Goal: Information Seeking & Learning: Learn about a topic

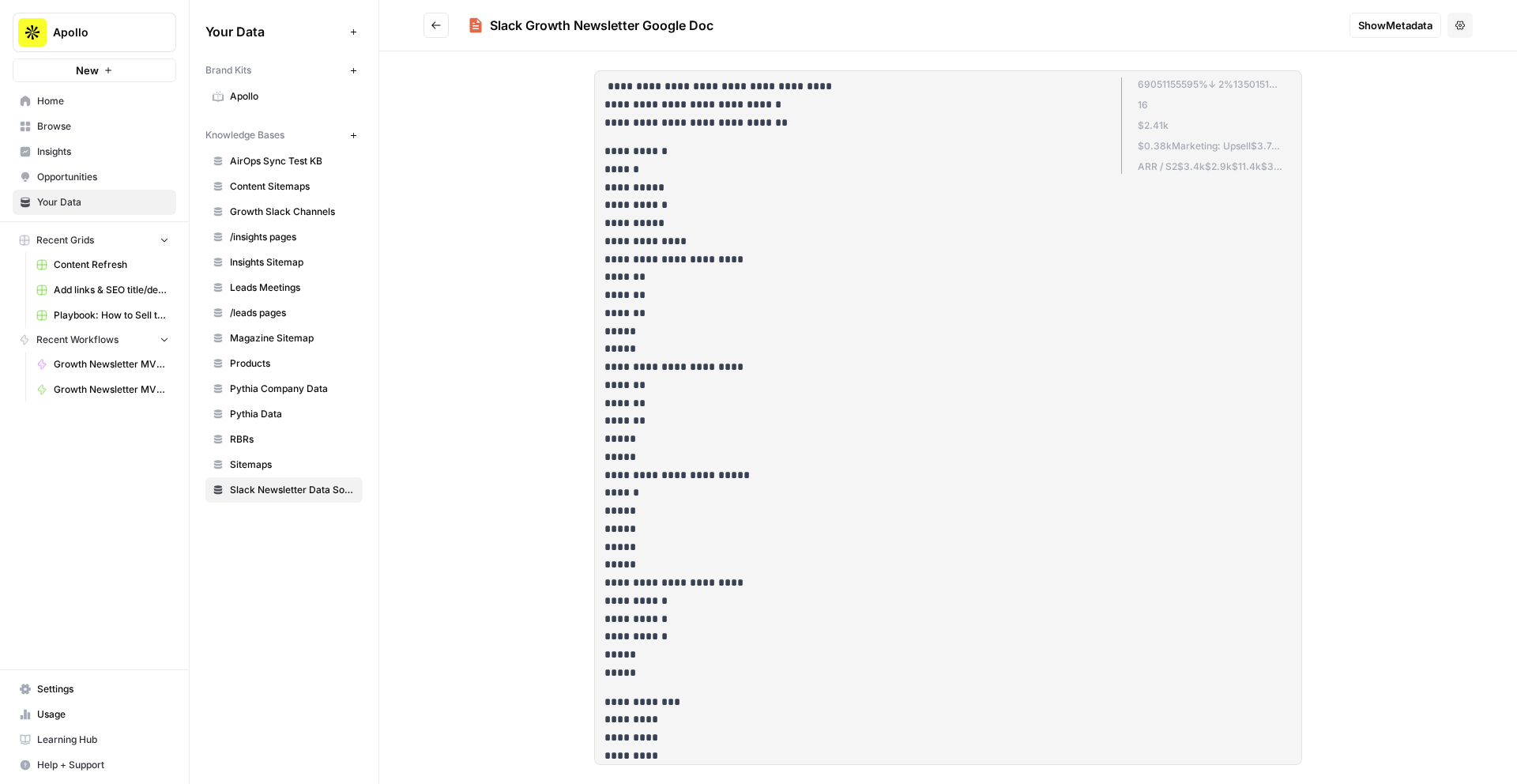
click at [147, 115] on link "Browse" at bounding box center [94, 126] width 163 height 25
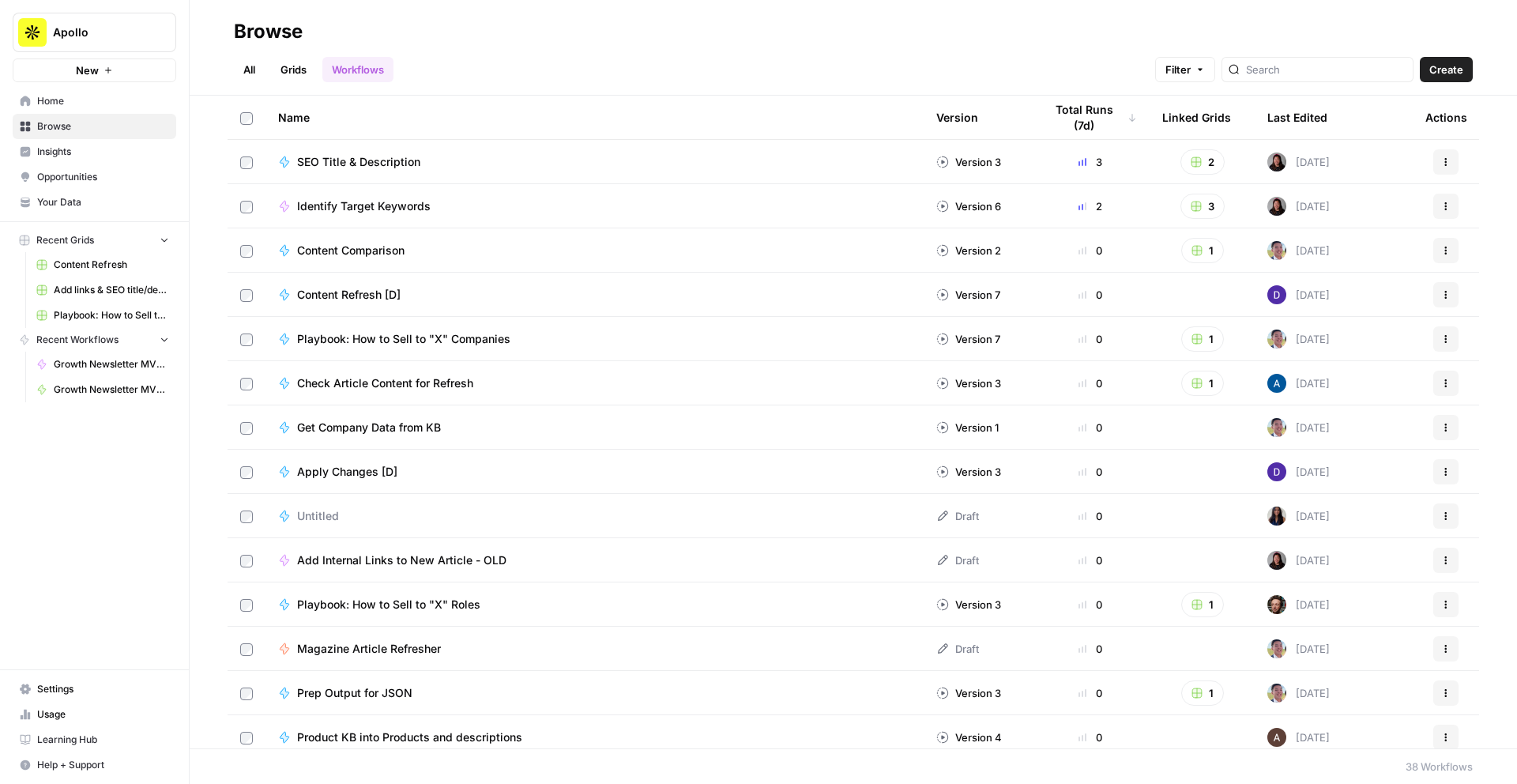
click at [343, 166] on span "SEO Title & Description" at bounding box center [358, 161] width 123 height 16
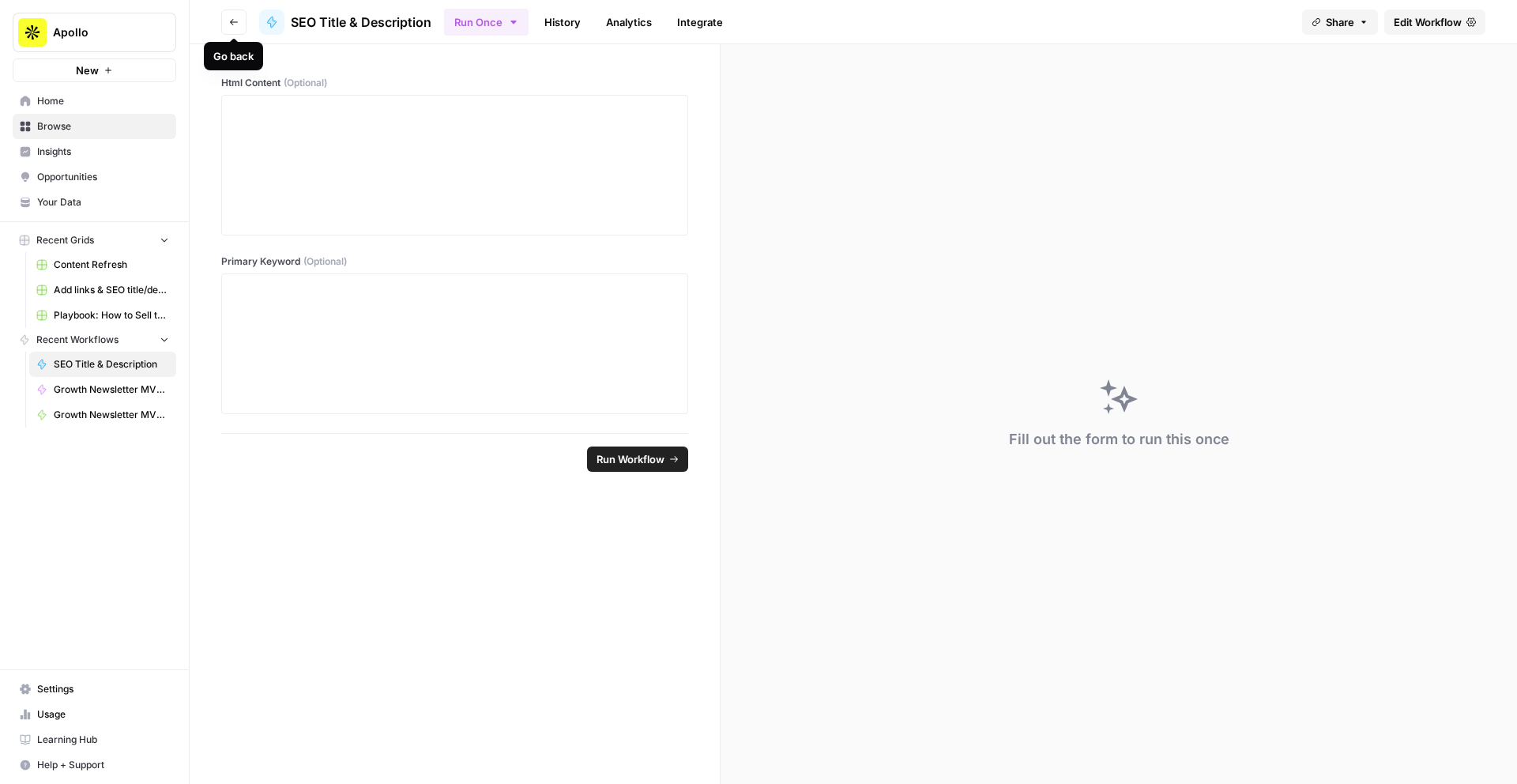
click at [232, 26] on icon "button" at bounding box center [234, 23] width 9 height 9
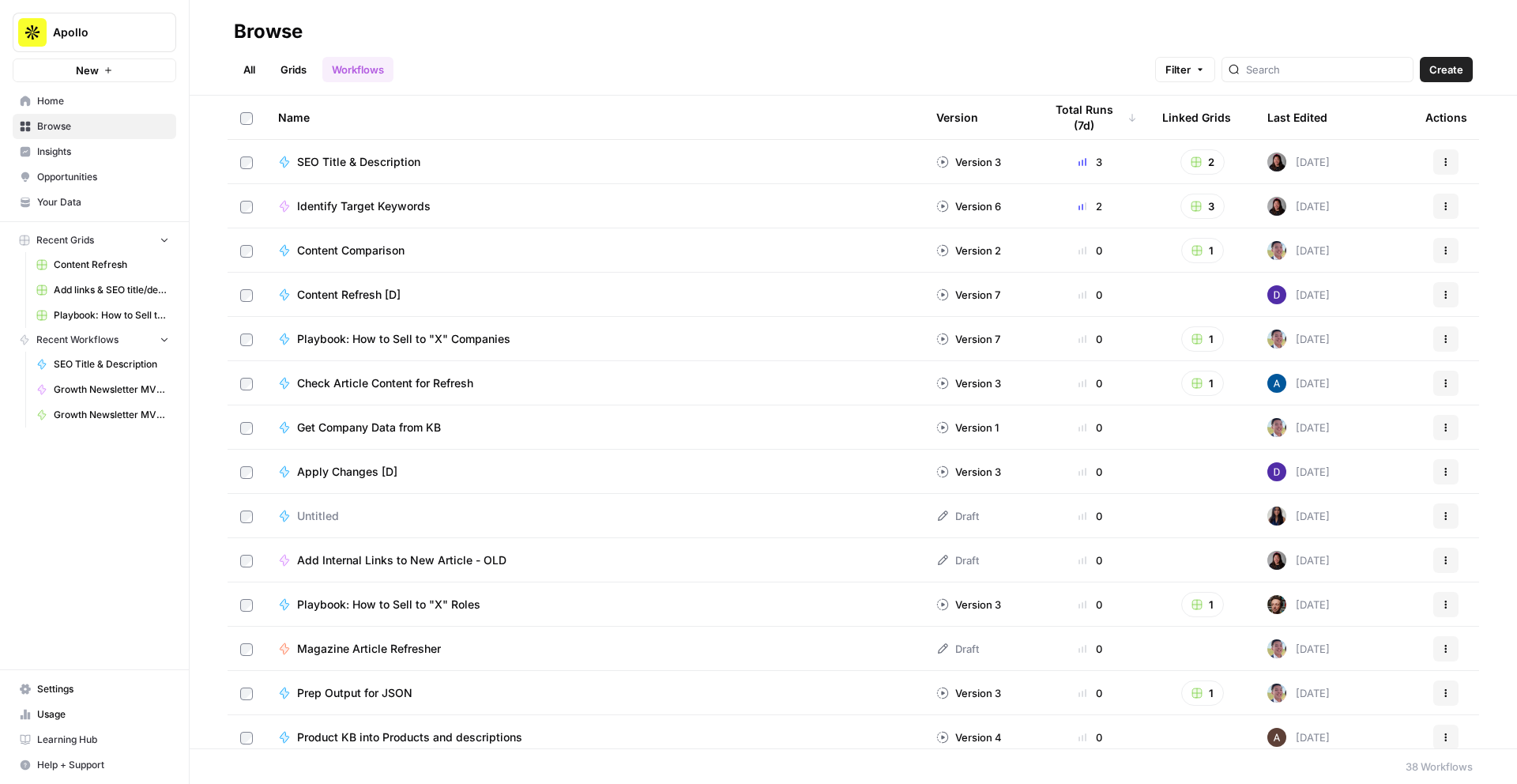
click at [294, 63] on link "Grids" at bounding box center [294, 69] width 45 height 25
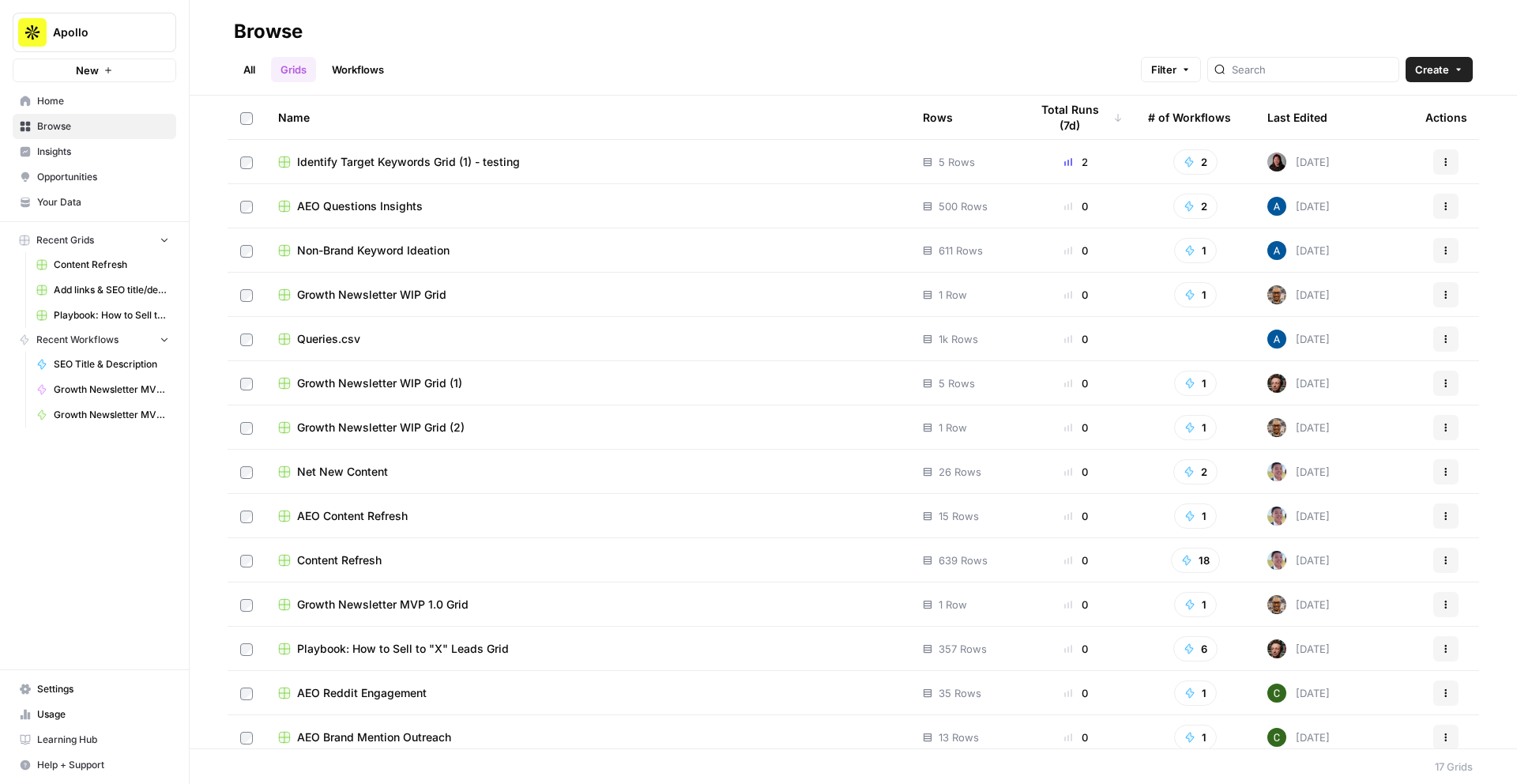
click at [1315, 119] on div "Last Edited" at bounding box center [1298, 117] width 60 height 43
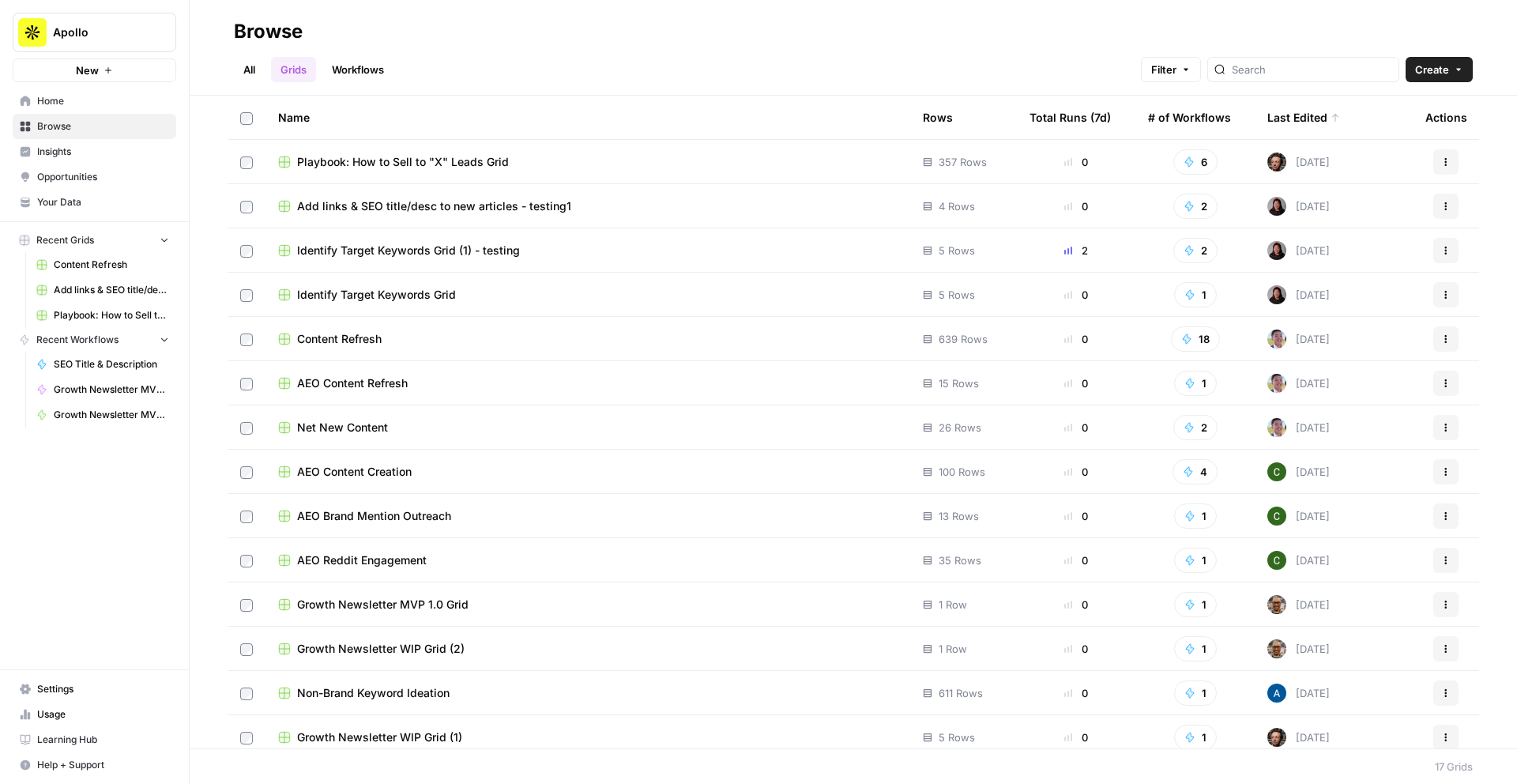
click at [395, 211] on span "Add links & SEO title/desc to new articles - testing1" at bounding box center [434, 206] width 274 height 16
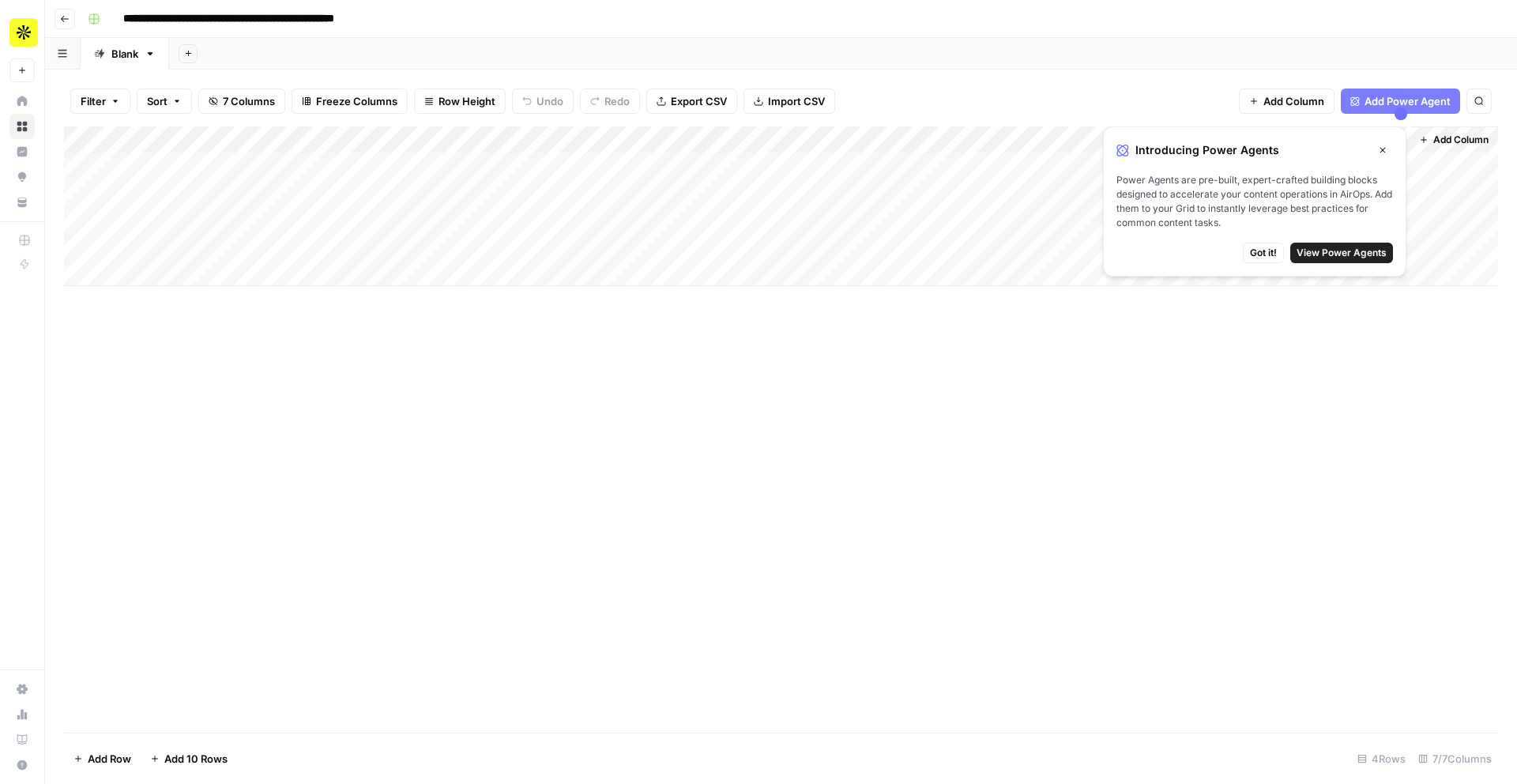
click at [68, 21] on icon "button" at bounding box center [65, 19] width 9 height 9
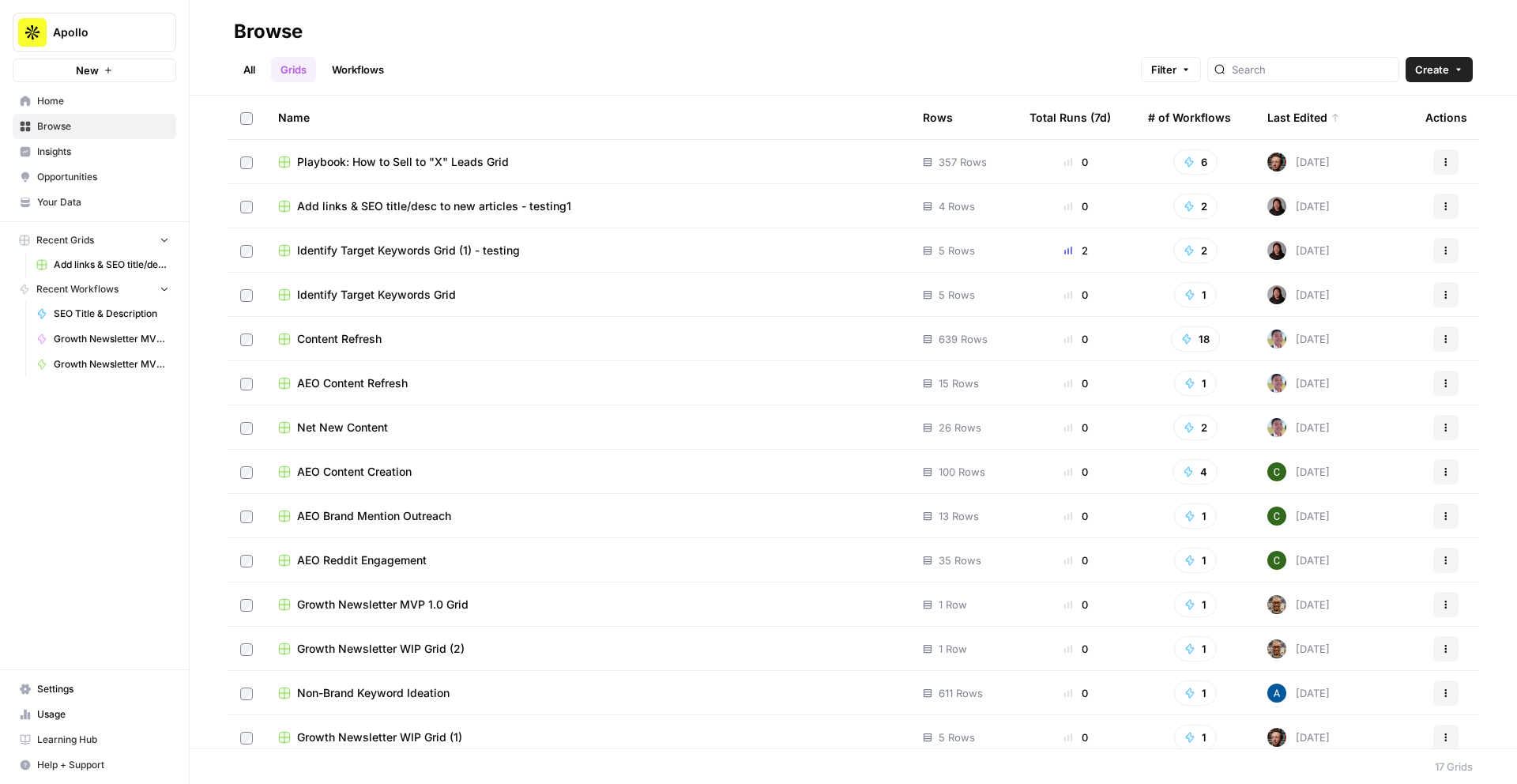
click at [359, 154] on span "Playbook: How to Sell to "X" Leads Grid" at bounding box center [402, 161] width 211 height 16
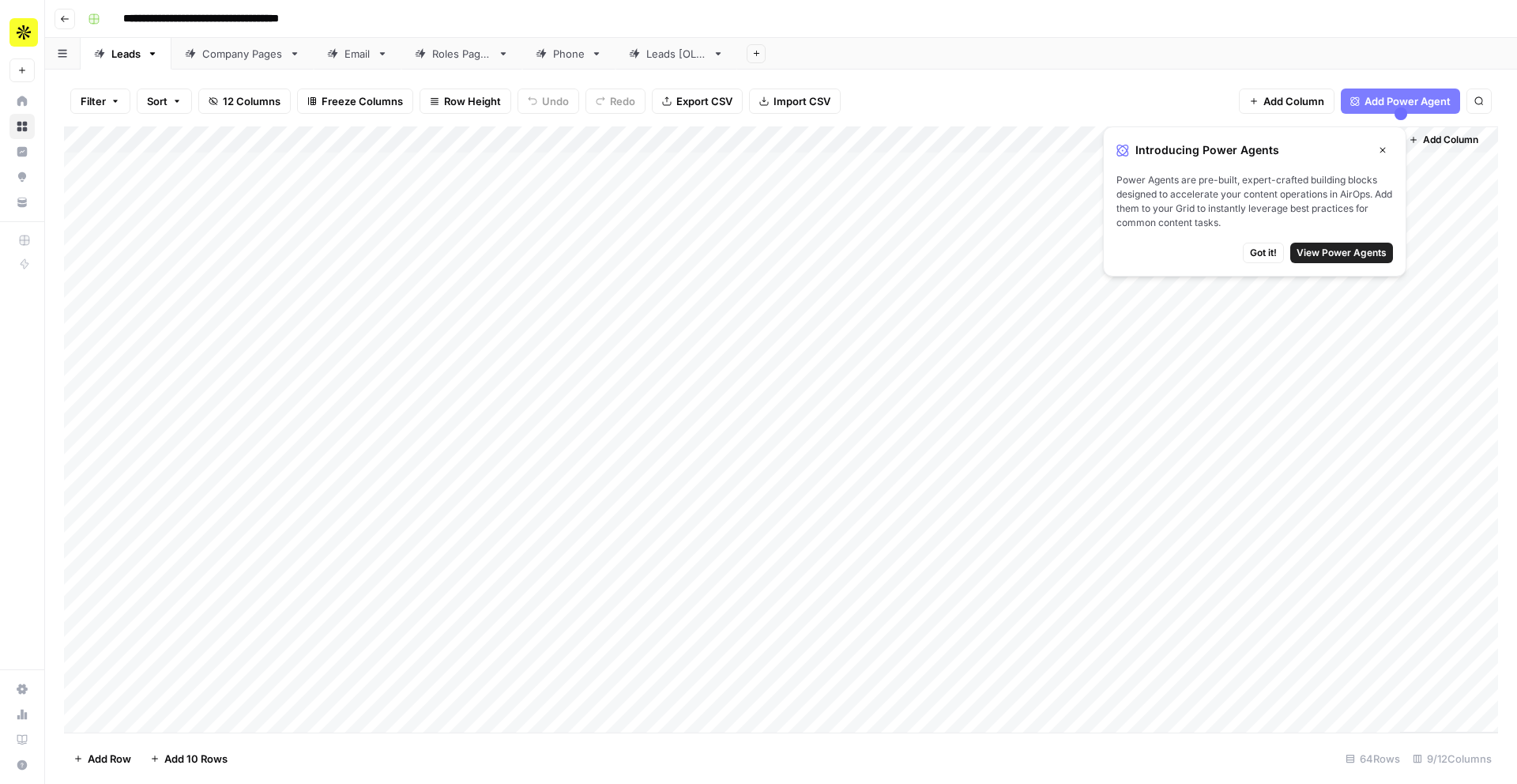
click at [220, 62] on link "Company Pages" at bounding box center [242, 54] width 142 height 32
click at [349, 58] on div "Email" at bounding box center [358, 54] width 26 height 16
click at [445, 63] on link "Roles Pages" at bounding box center [461, 54] width 121 height 32
click at [69, 23] on button "Go back" at bounding box center [65, 19] width 21 height 21
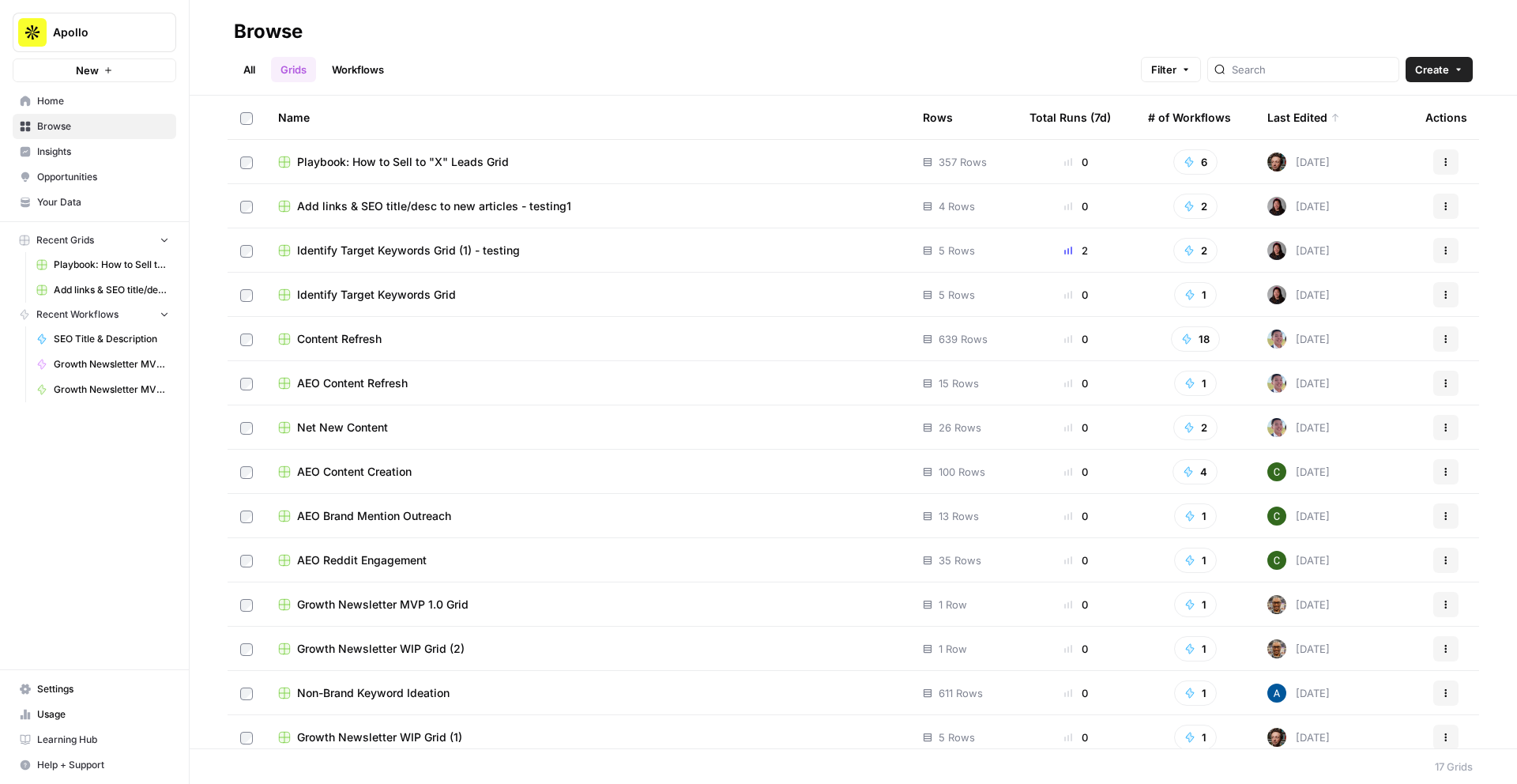
click at [377, 292] on span "Identify Target Keywords Grid" at bounding box center [376, 294] width 159 height 16
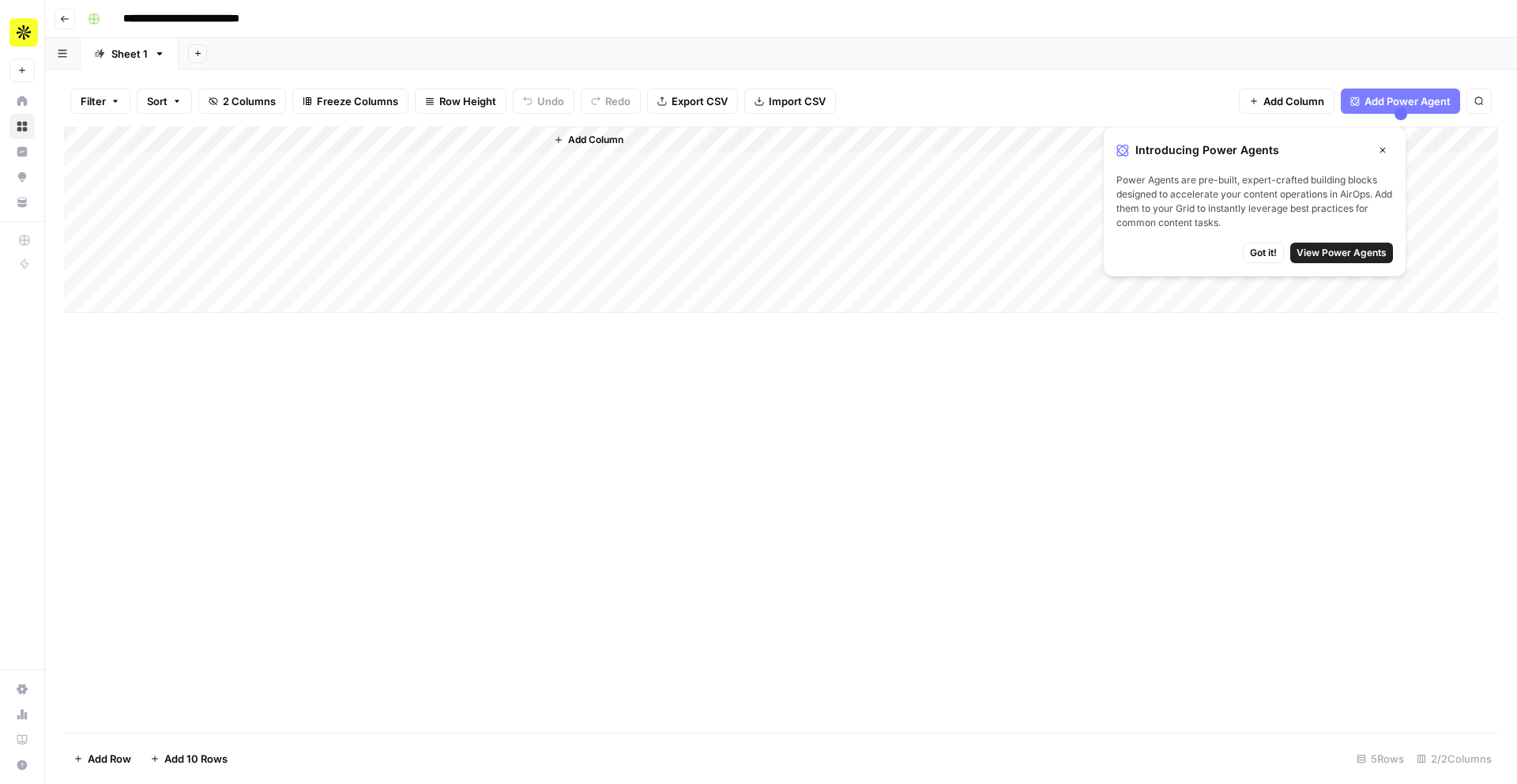
click at [70, 26] on button "Go back" at bounding box center [65, 19] width 21 height 21
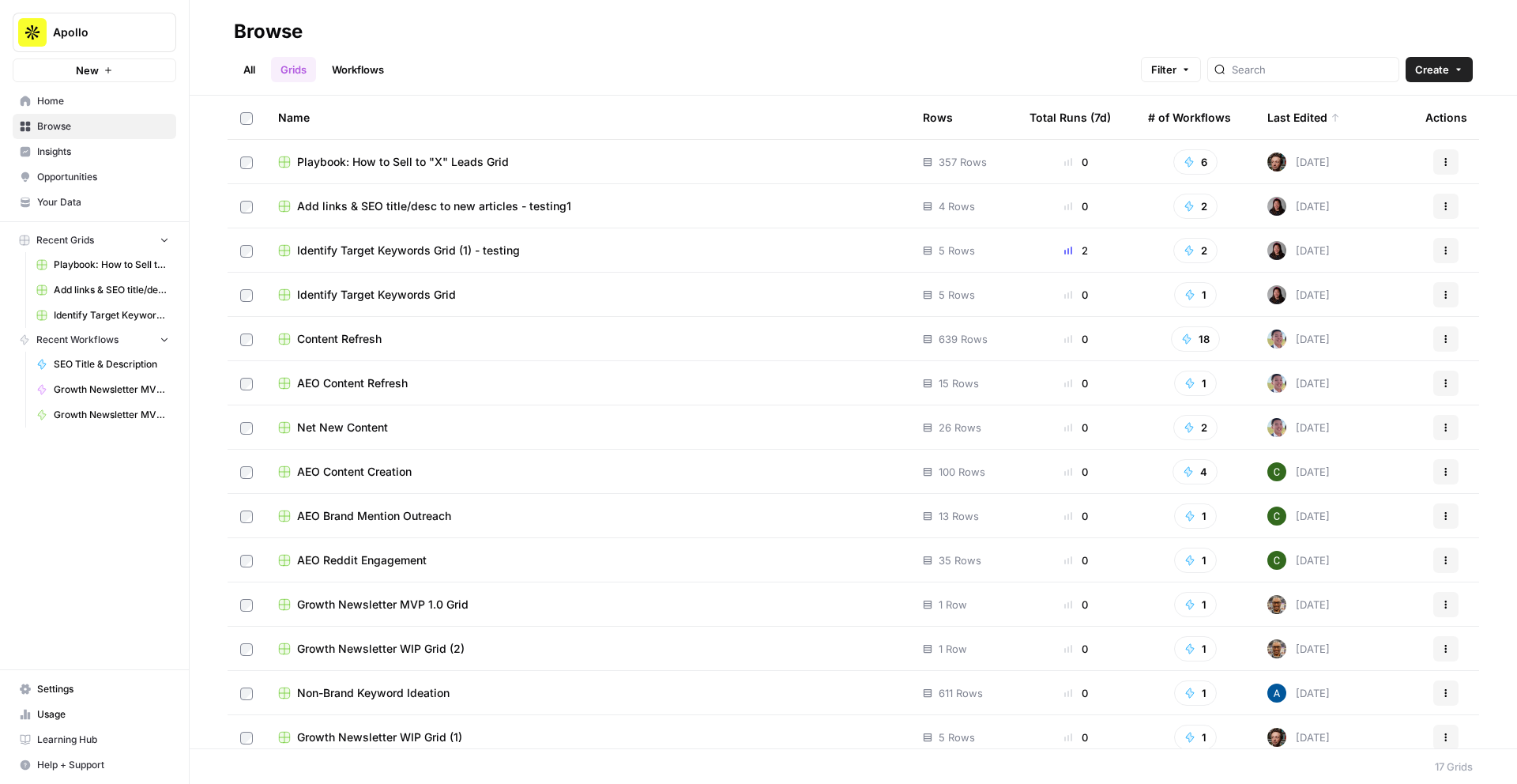
click at [255, 69] on link "All" at bounding box center [249, 69] width 31 height 25
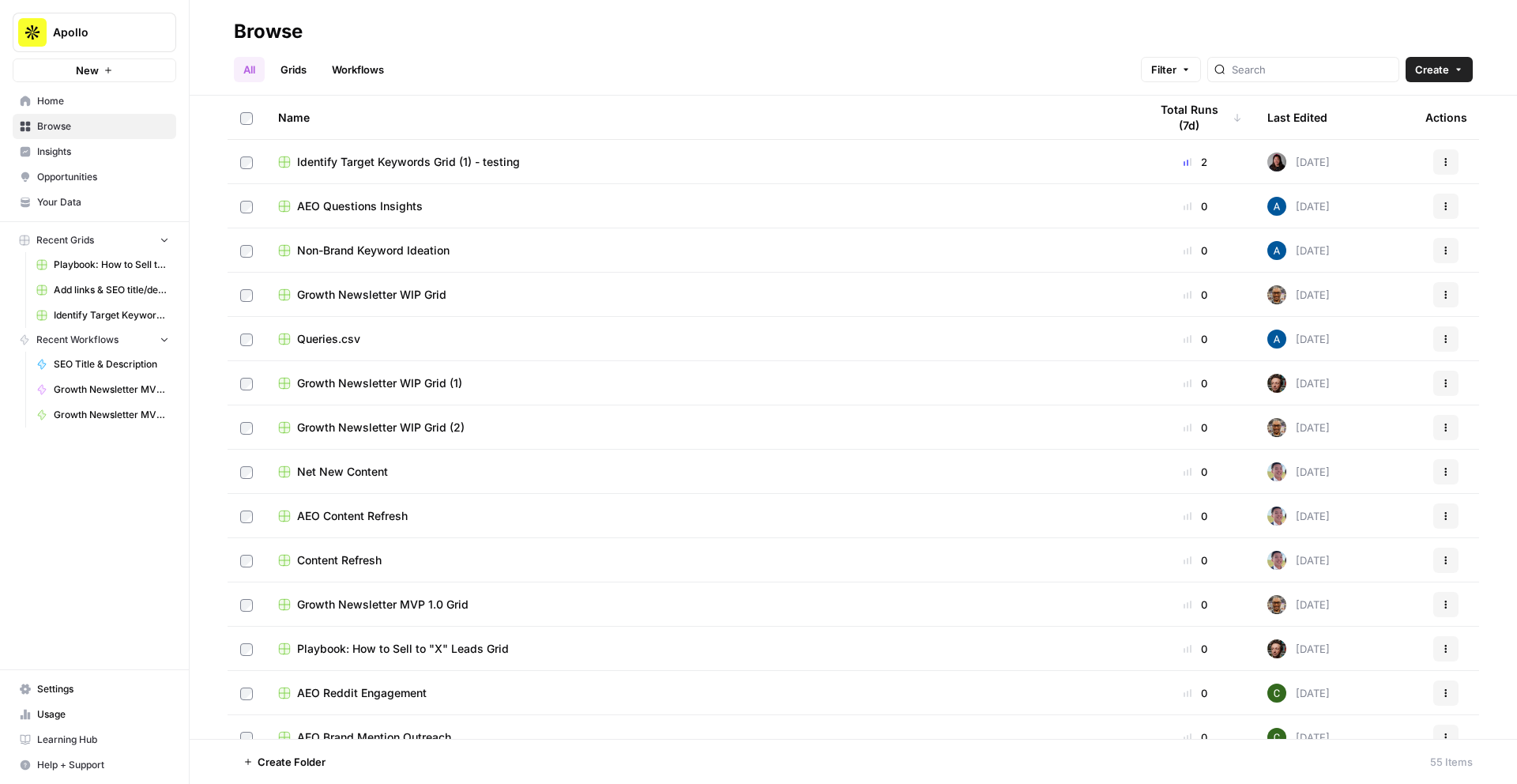
click at [367, 74] on link "Workflows" at bounding box center [358, 69] width 71 height 25
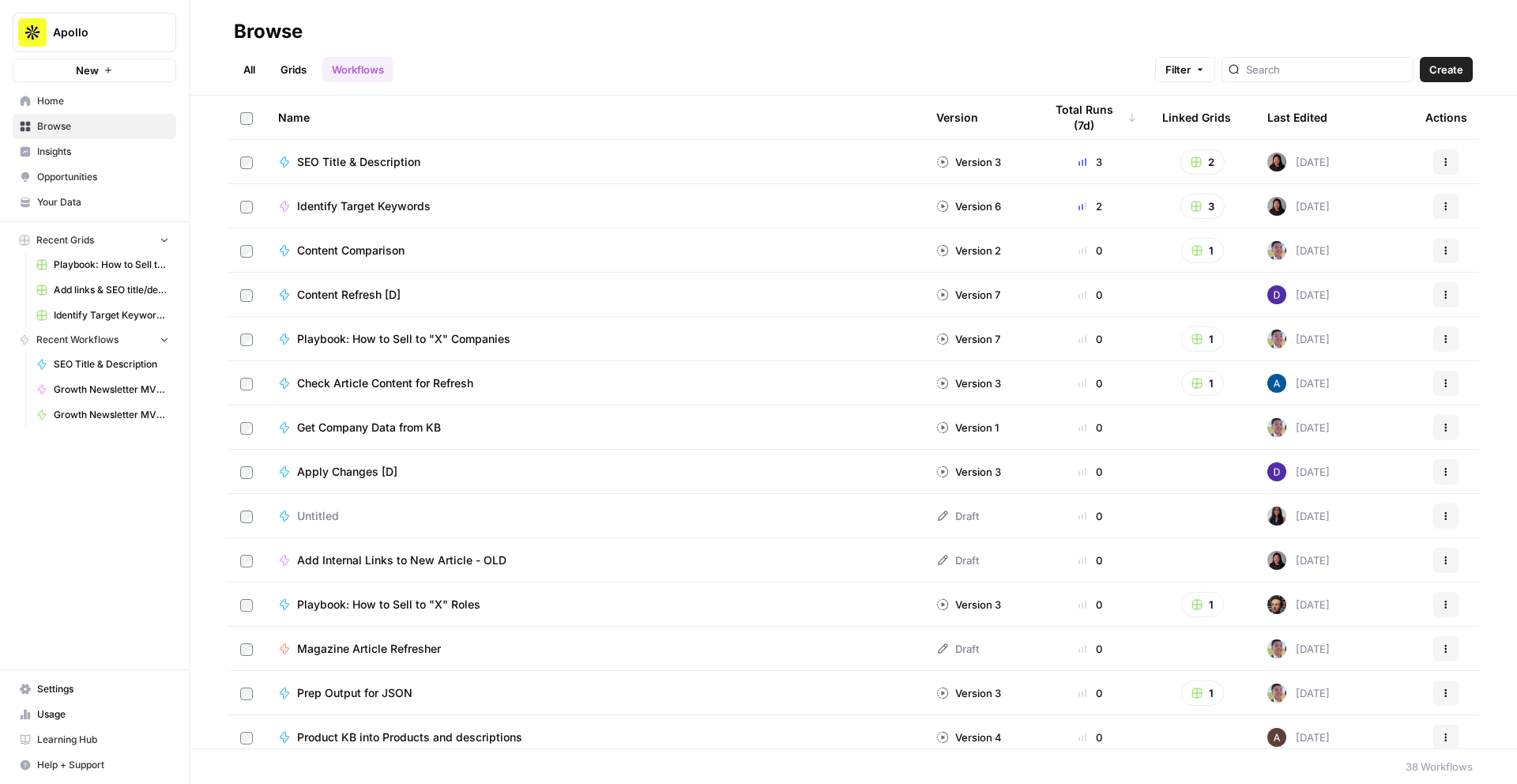
click at [290, 69] on link "Grids" at bounding box center [294, 69] width 45 height 25
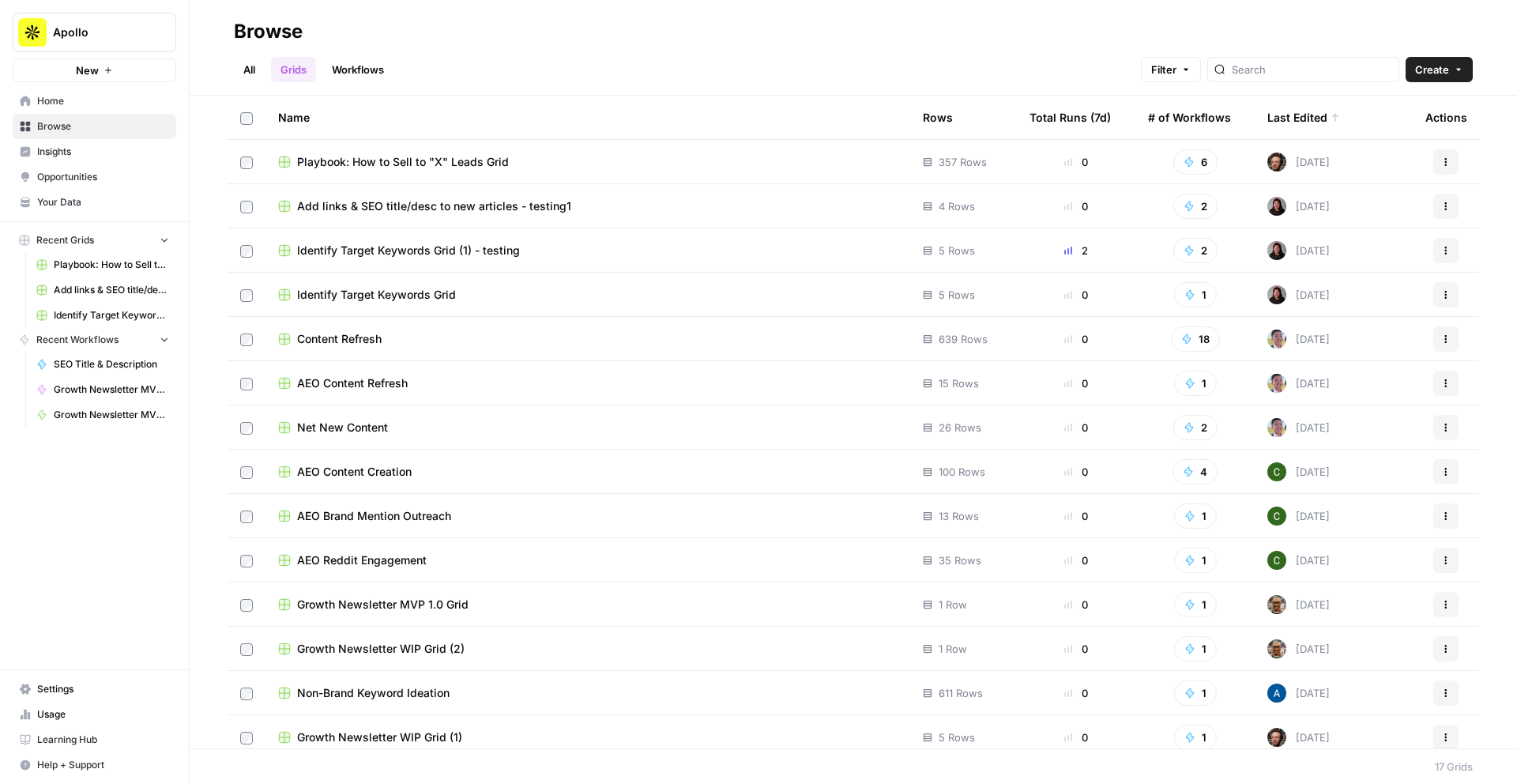
click at [1290, 116] on div "Last Edited" at bounding box center [1304, 117] width 72 height 43
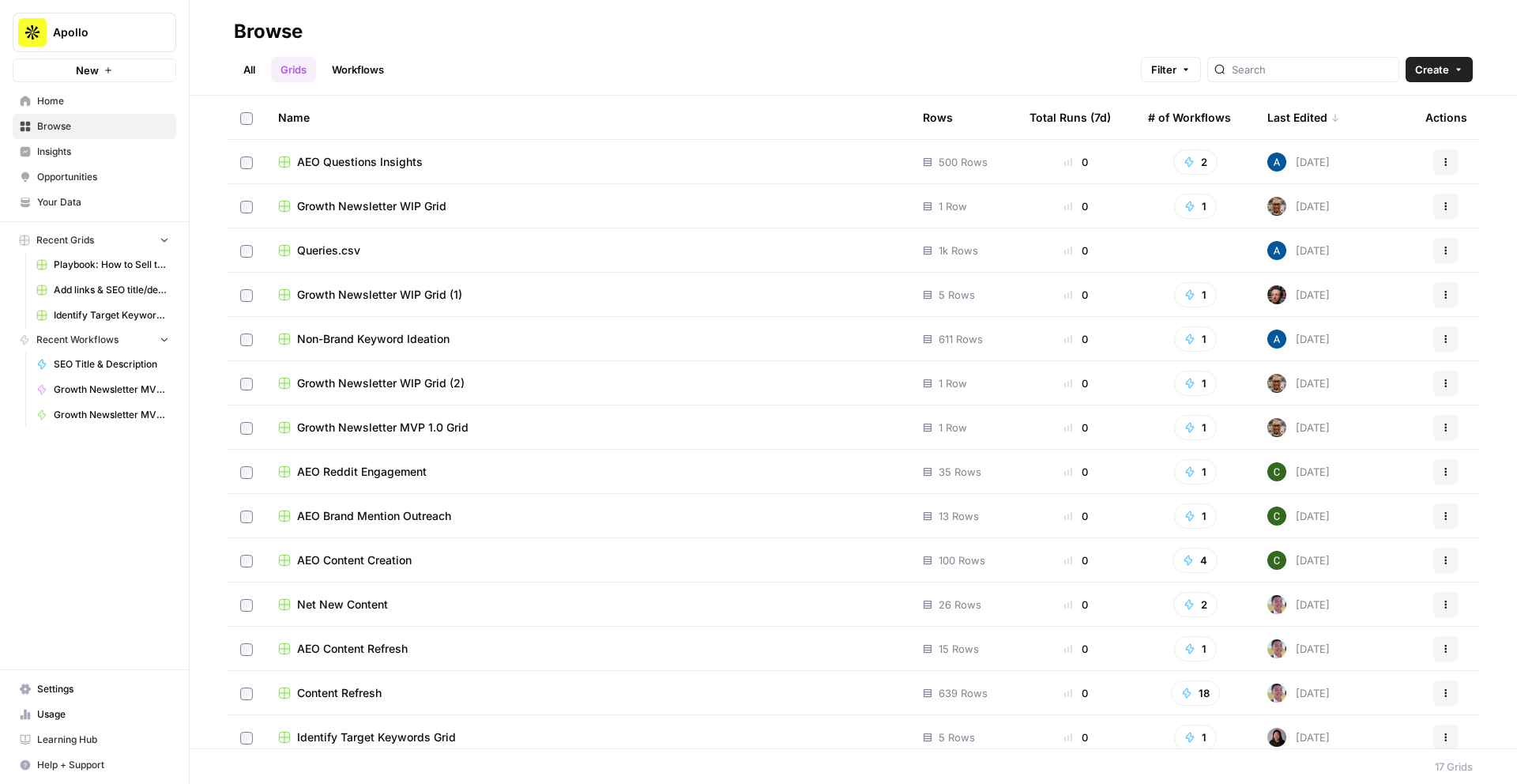
click at [1290, 116] on div "Last Edited" at bounding box center [1304, 117] width 72 height 43
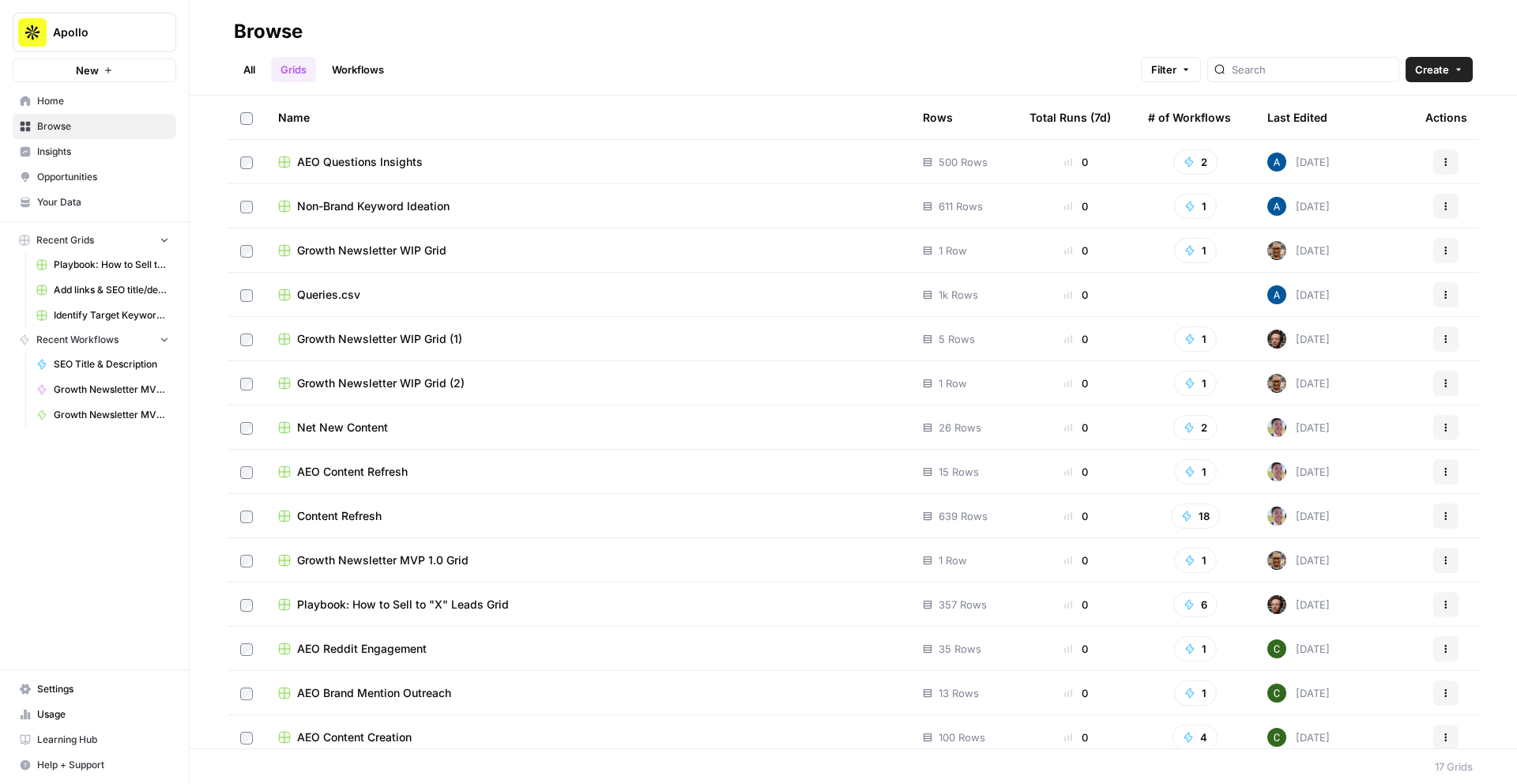
click at [1288, 117] on div "Last Edited" at bounding box center [1298, 117] width 60 height 43
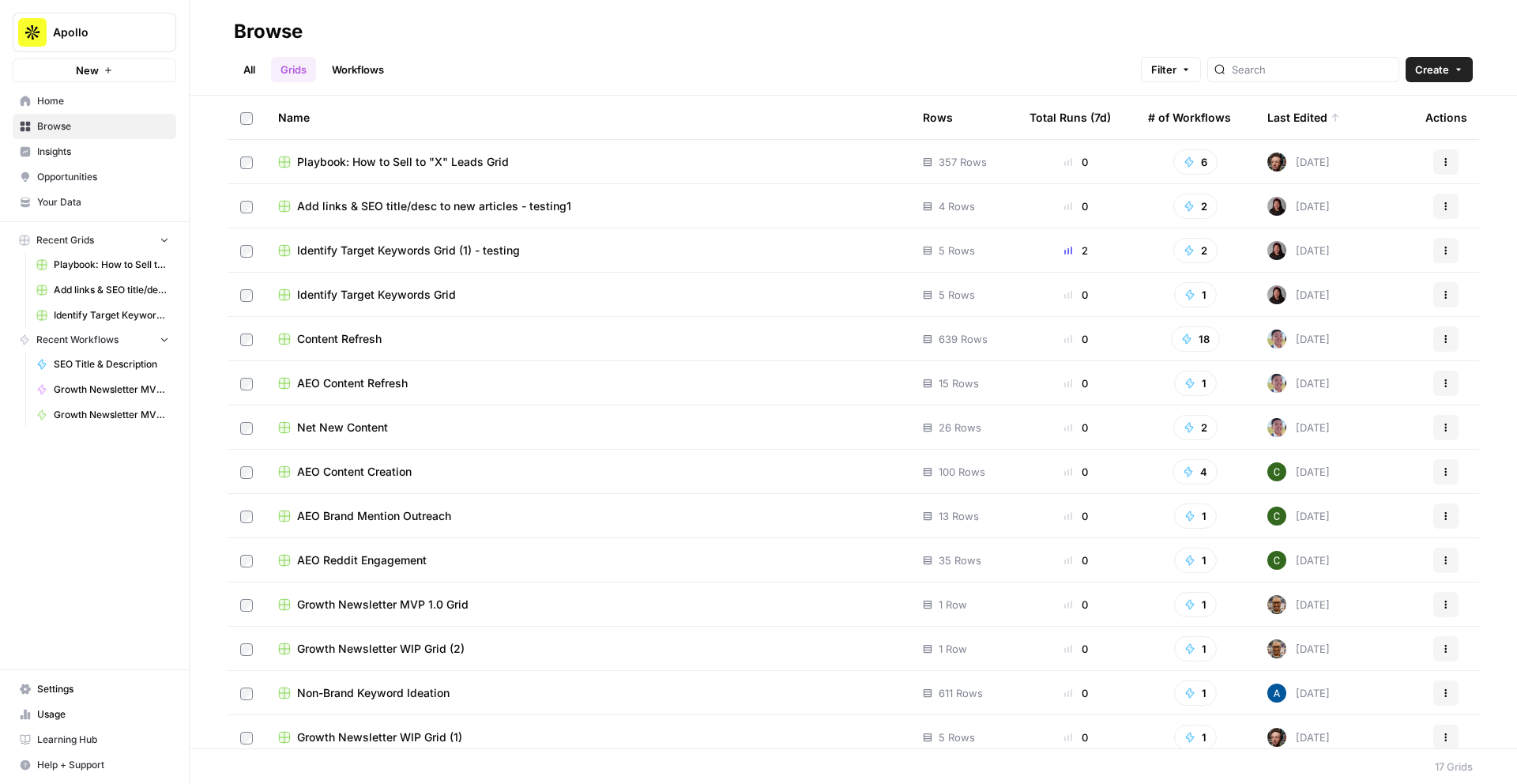
scroll to position [144, 0]
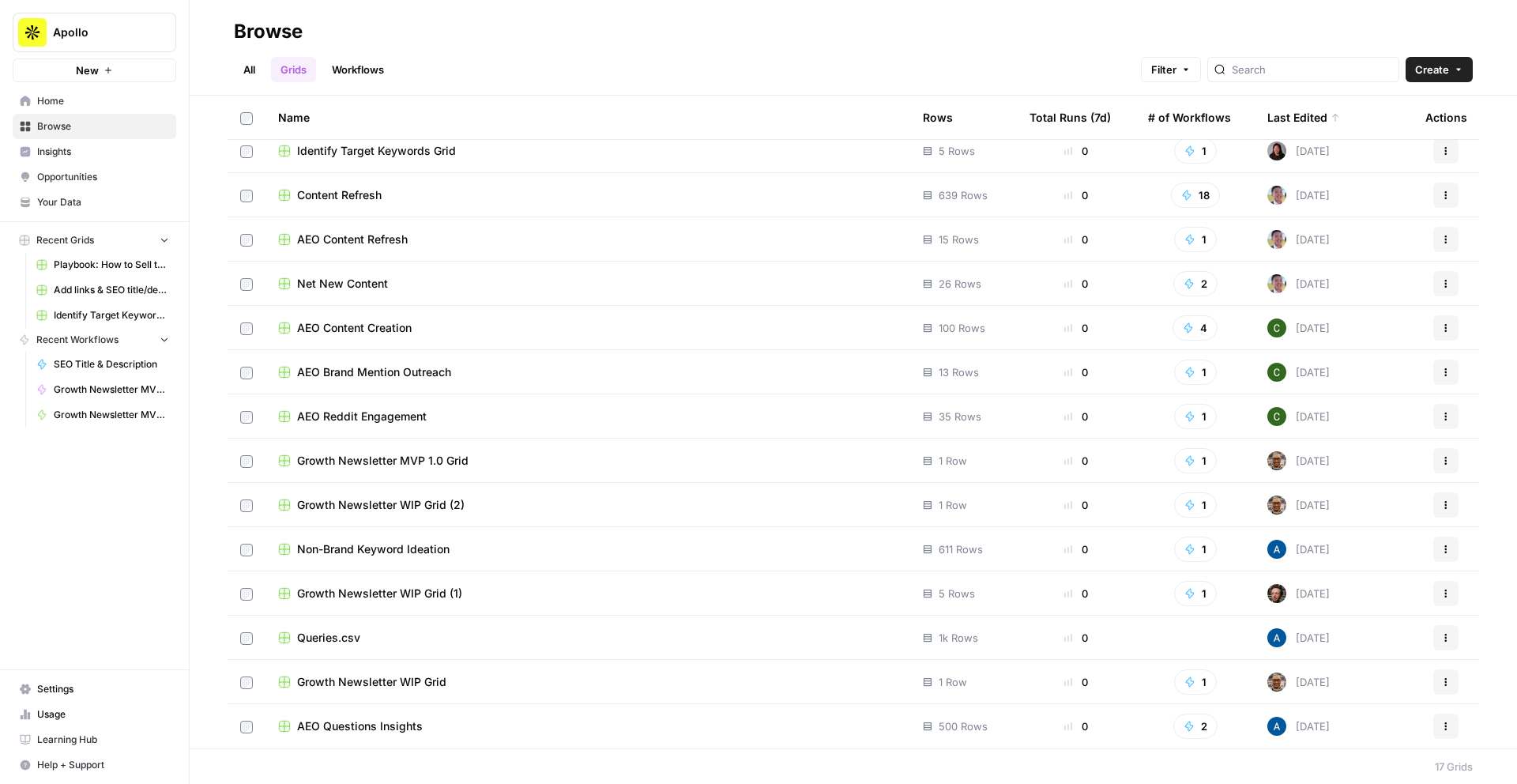
click at [447, 552] on span "Non-Brand Keyword Ideation" at bounding box center [373, 548] width 152 height 16
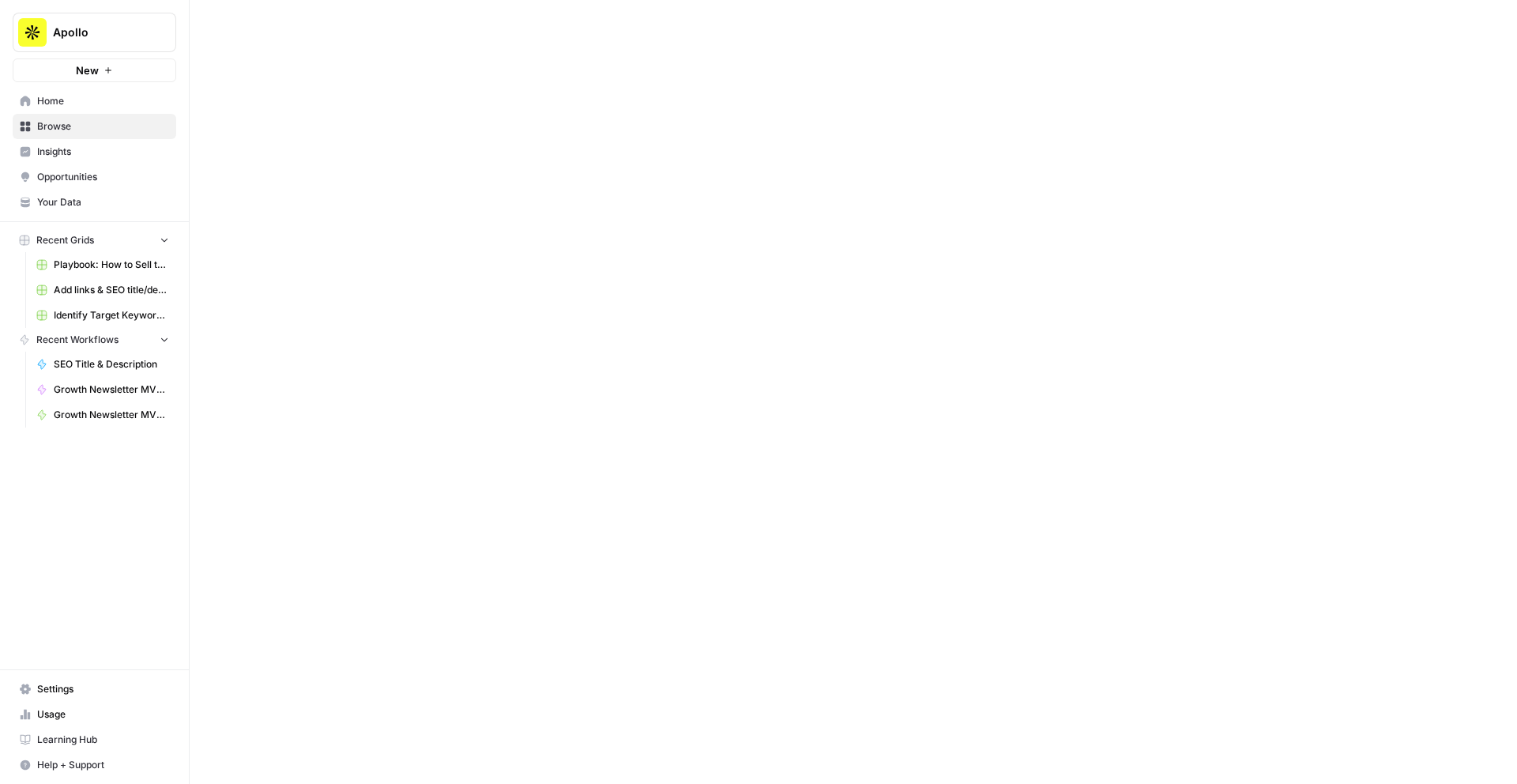
click at [85, 125] on span "Browse" at bounding box center [103, 126] width 132 height 14
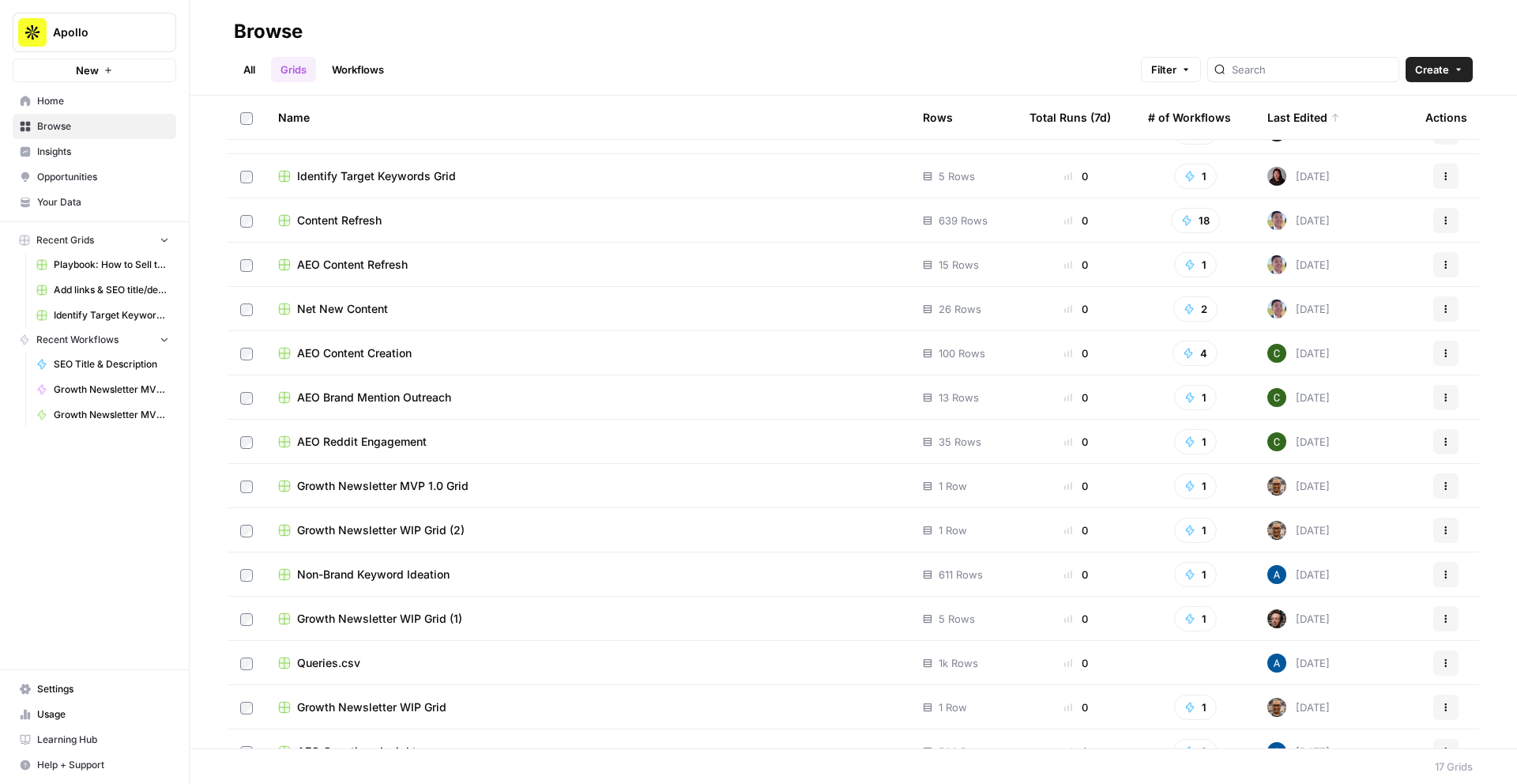
scroll to position [144, 0]
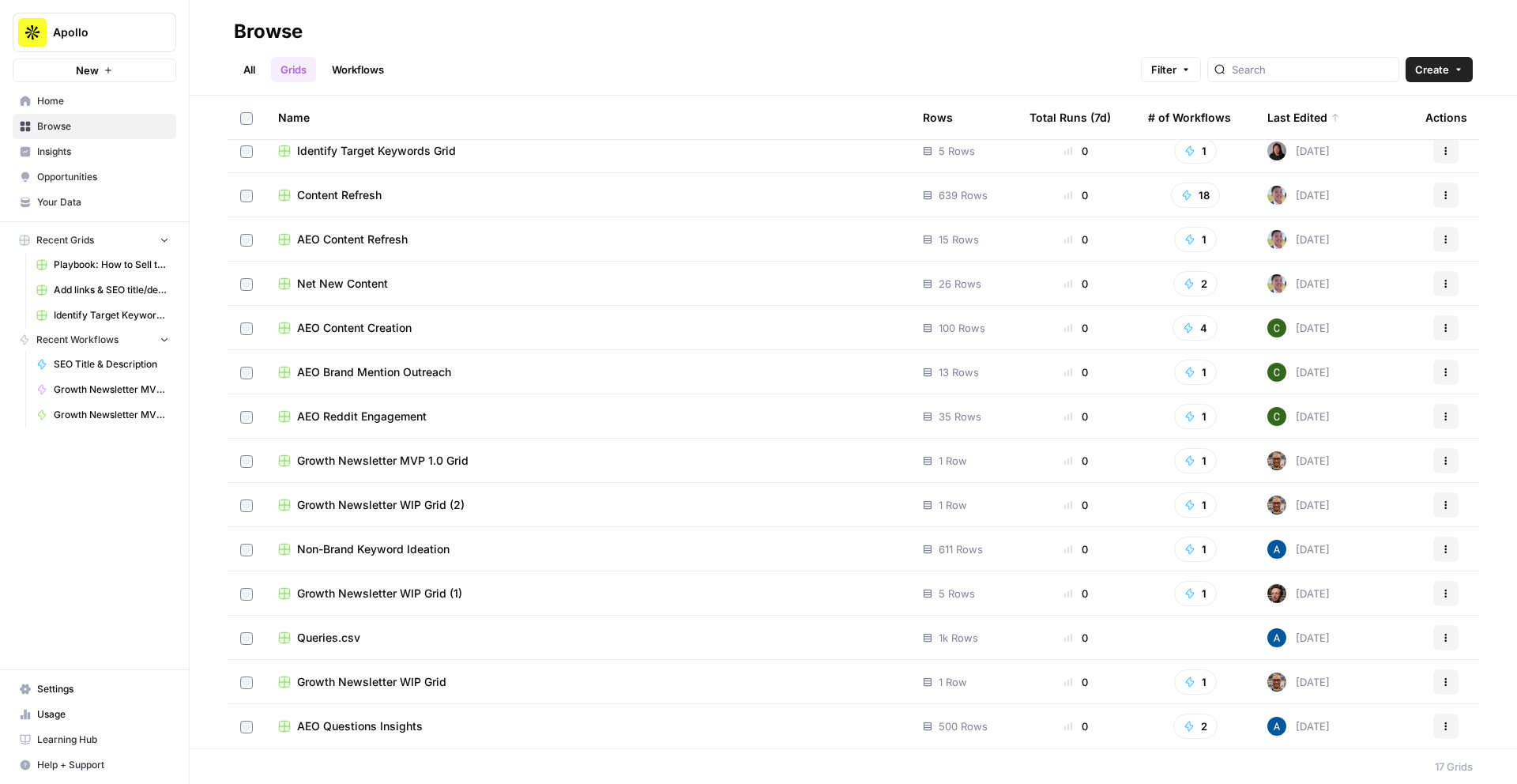
click at [374, 725] on span "AEO Questions Insights" at bounding box center [360, 726] width 126 height 16
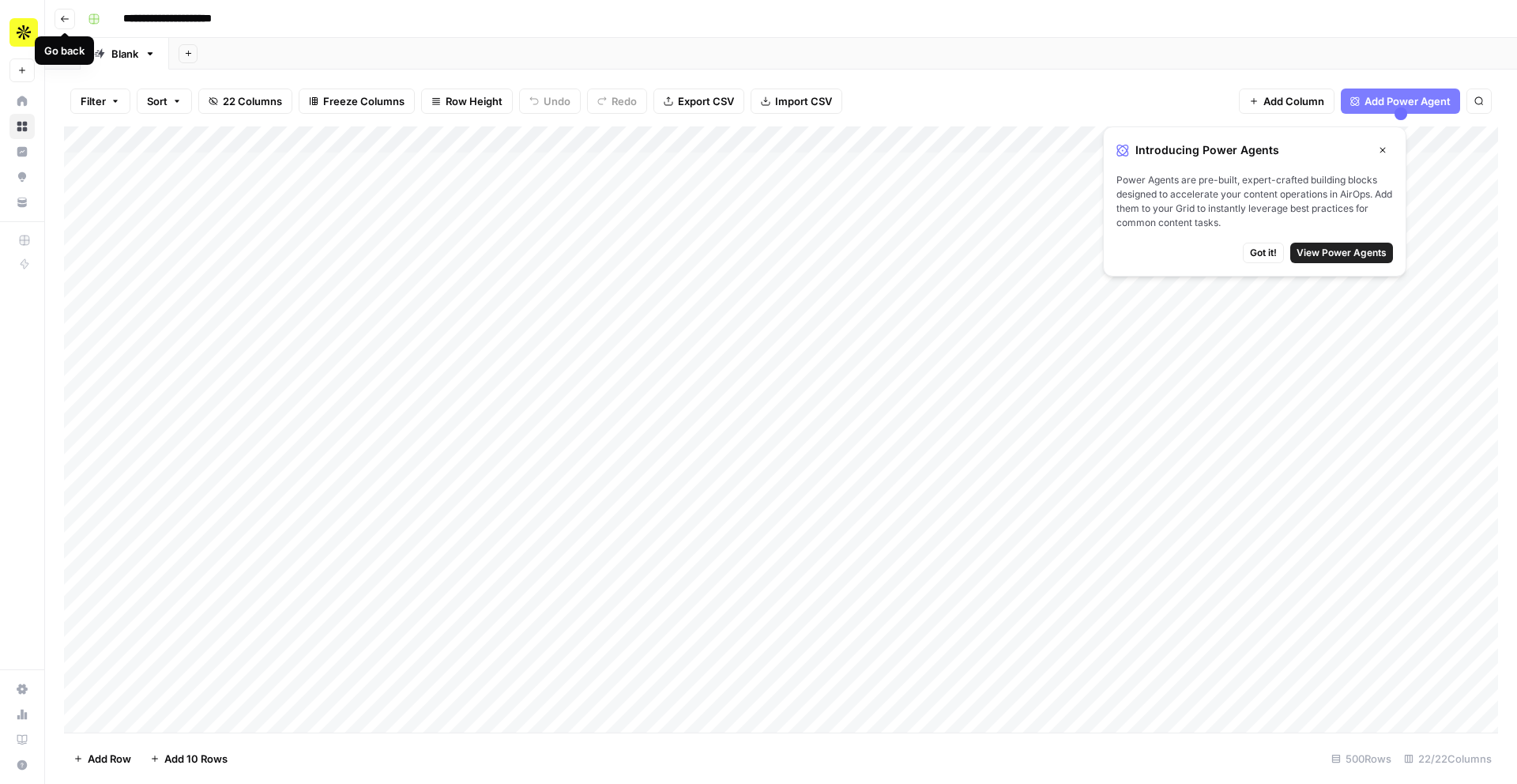
click at [64, 16] on icon "button" at bounding box center [65, 19] width 9 height 9
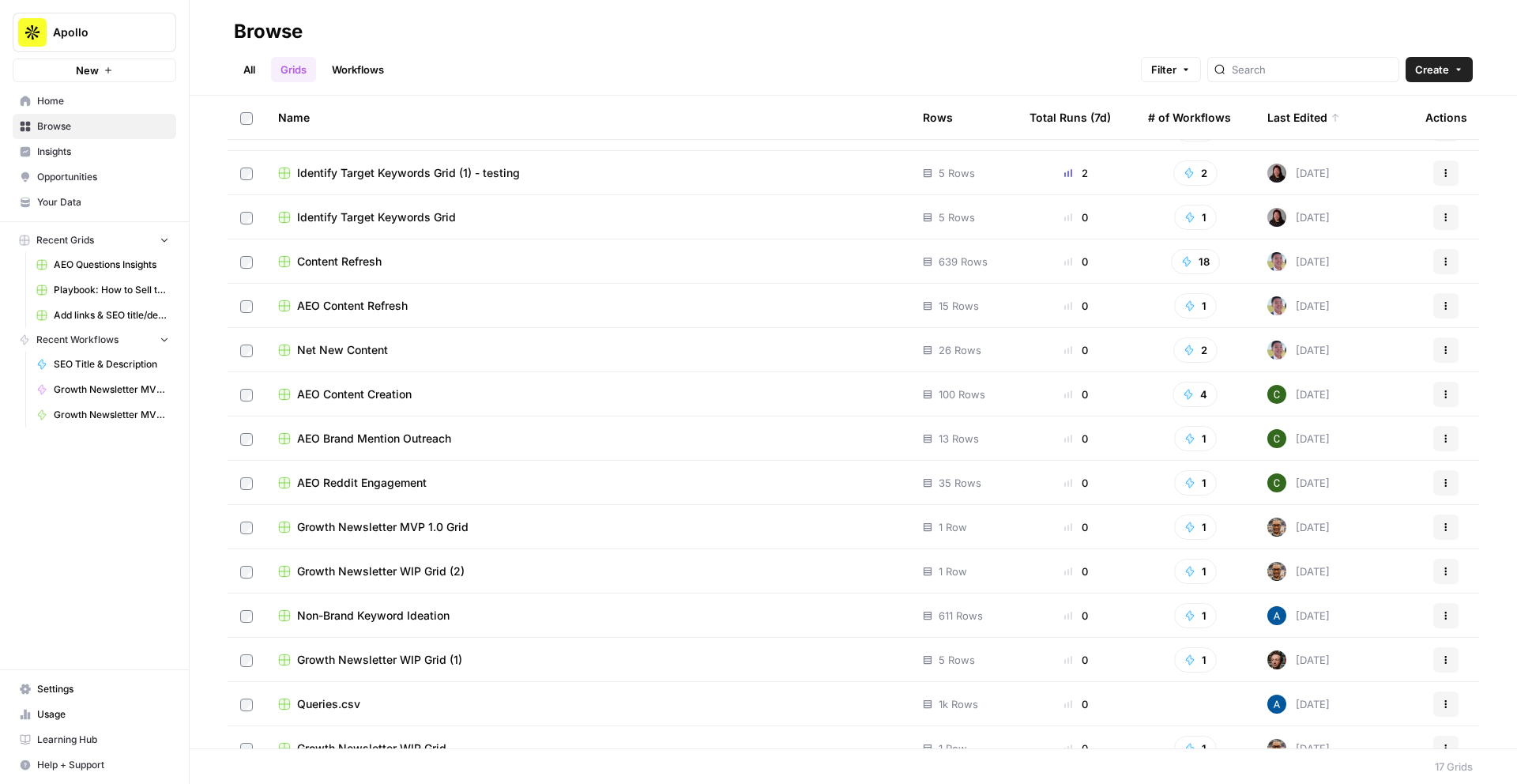
scroll to position [144, 0]
